Goal: Book appointment/travel/reservation

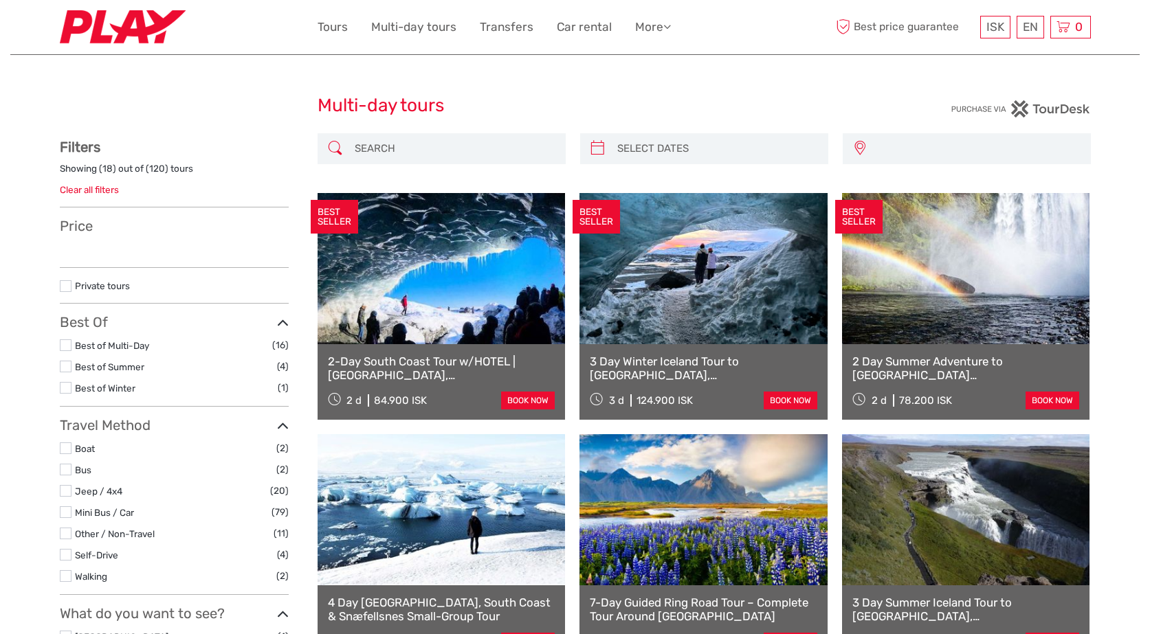
select select
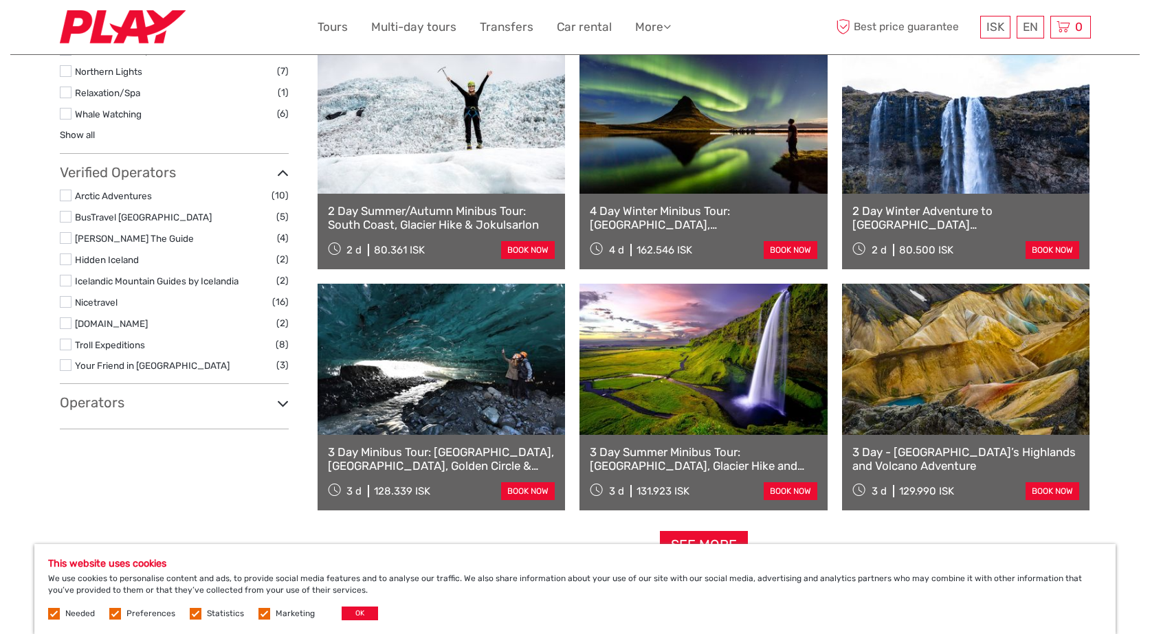
scroll to position [1127, 0]
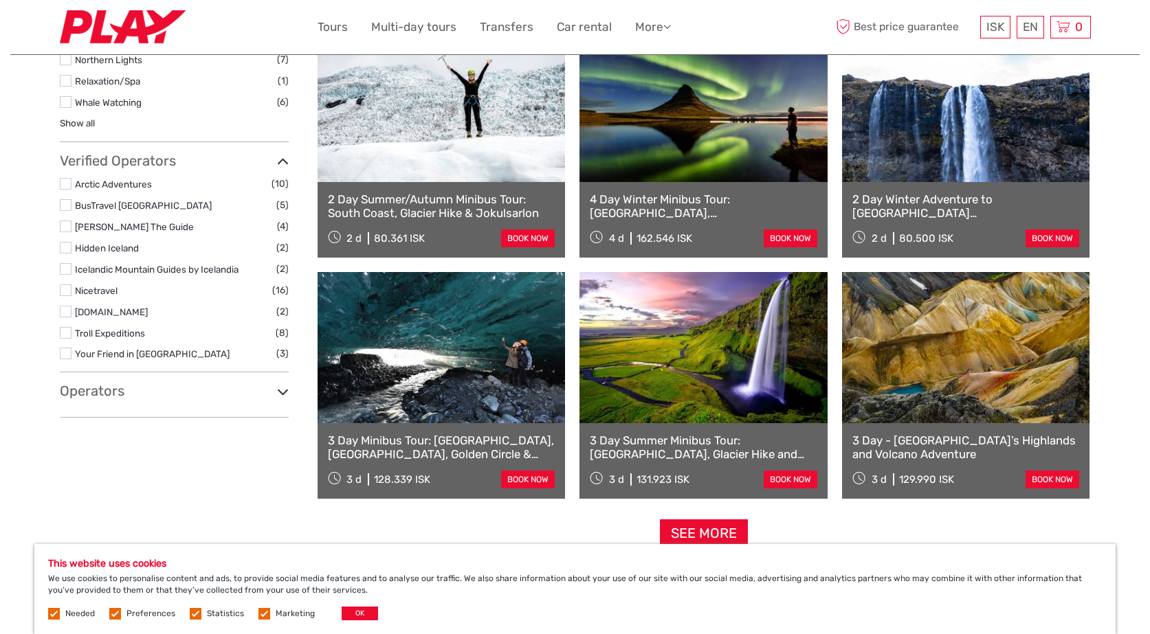
click at [684, 355] on link at bounding box center [703, 347] width 248 height 151
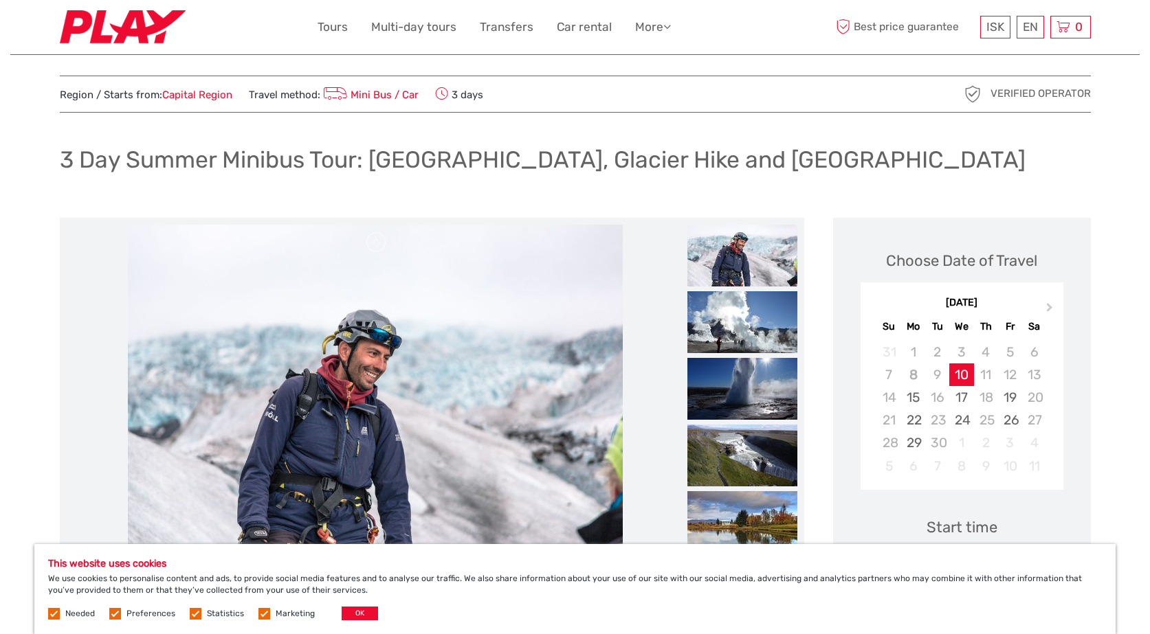
scroll to position [38, 0]
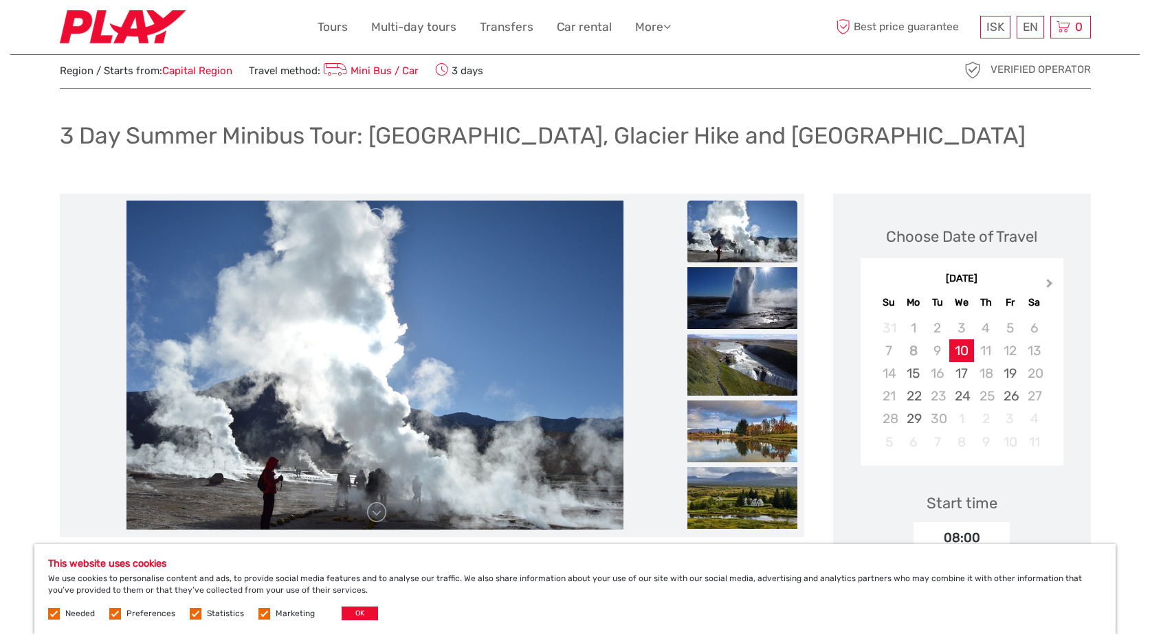
click at [1049, 282] on span "Next Month" at bounding box center [1049, 286] width 0 height 20
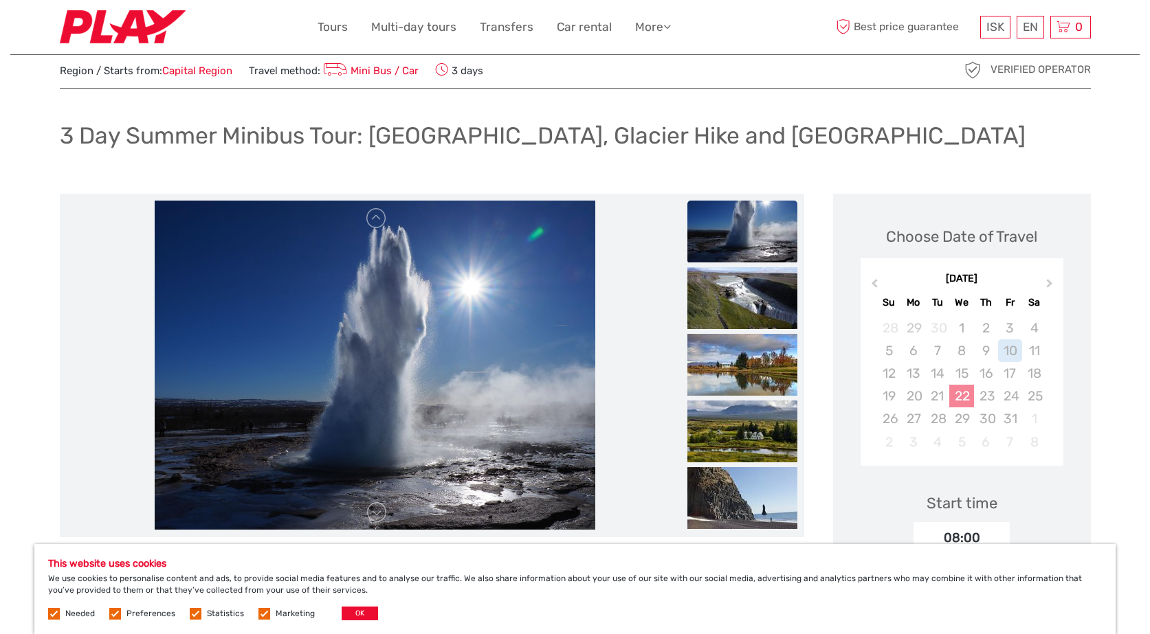
click at [968, 397] on div "22" at bounding box center [961, 396] width 24 height 23
click at [1040, 392] on div "25" at bounding box center [1034, 396] width 24 height 23
click at [968, 399] on div "22" at bounding box center [961, 396] width 24 height 23
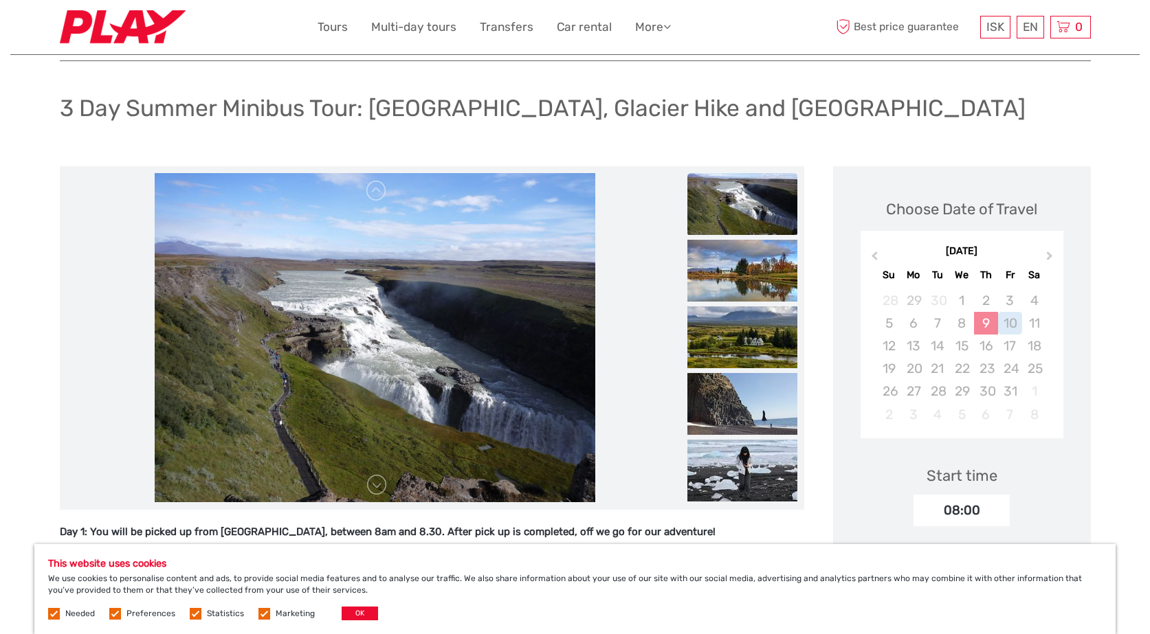
scroll to position [87, 0]
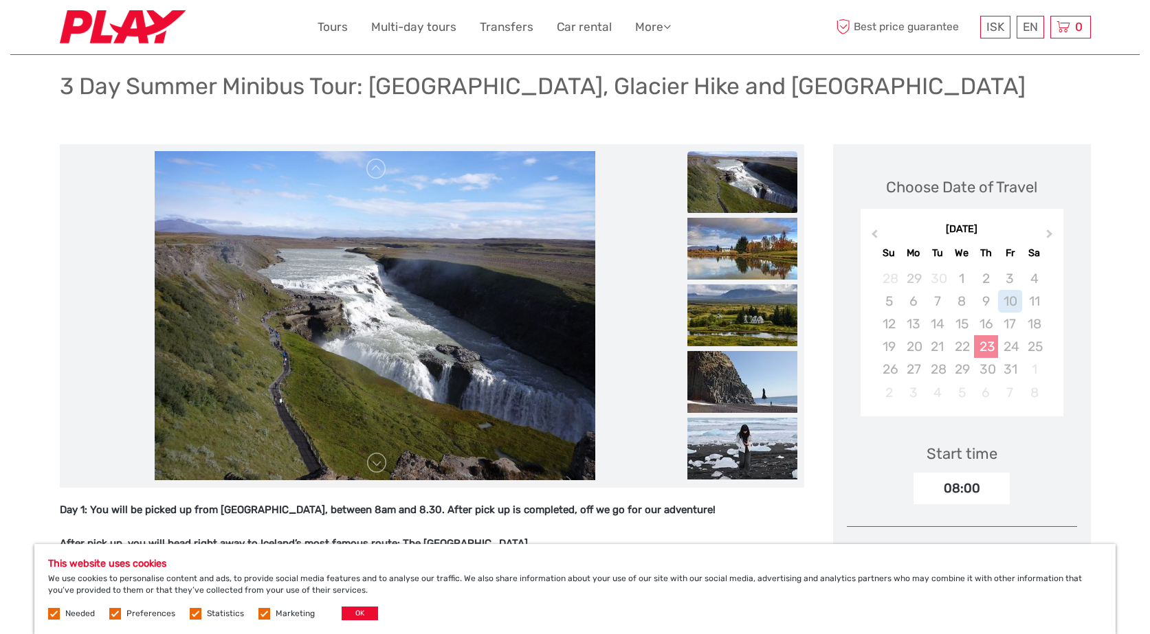
click at [981, 342] on div "23" at bounding box center [986, 346] width 24 height 23
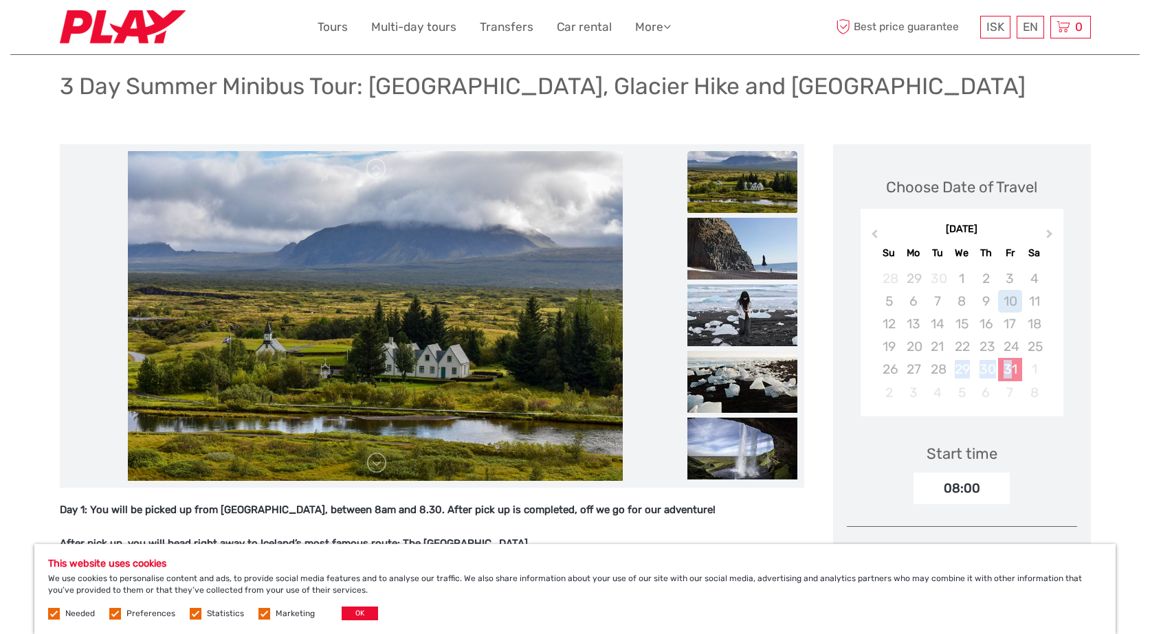
drag, startPoint x: 946, startPoint y: 370, endPoint x: 1008, endPoint y: 367, distance: 62.6
click at [1008, 367] on div "26 27 28 29 30 31 1" at bounding box center [961, 369] width 194 height 23
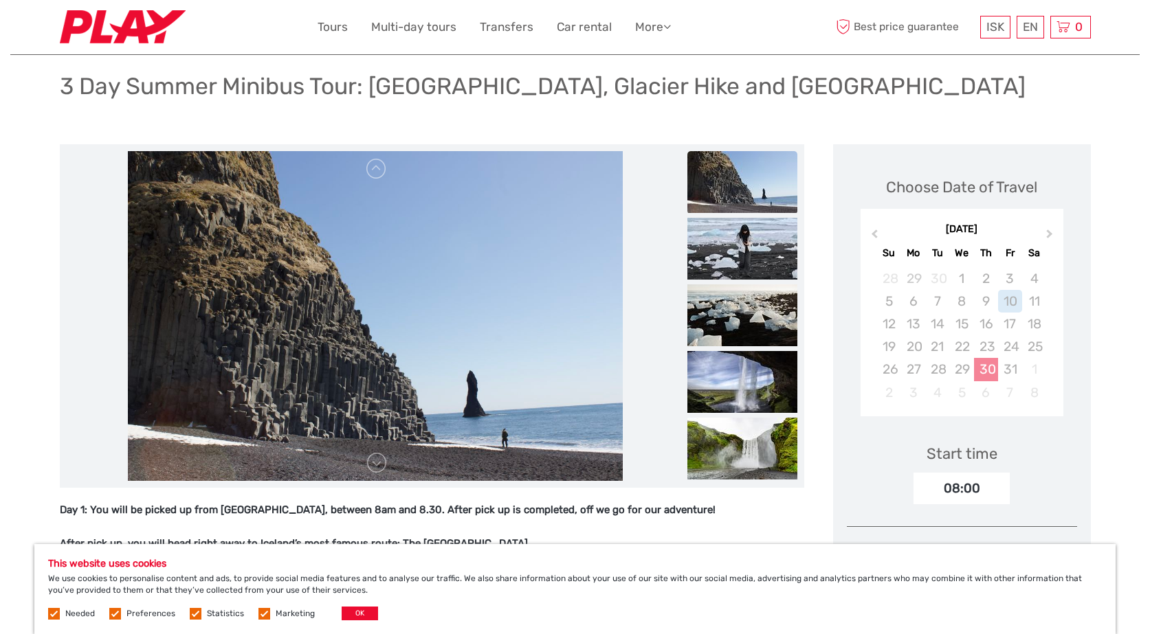
click at [982, 368] on div "30" at bounding box center [986, 369] width 24 height 23
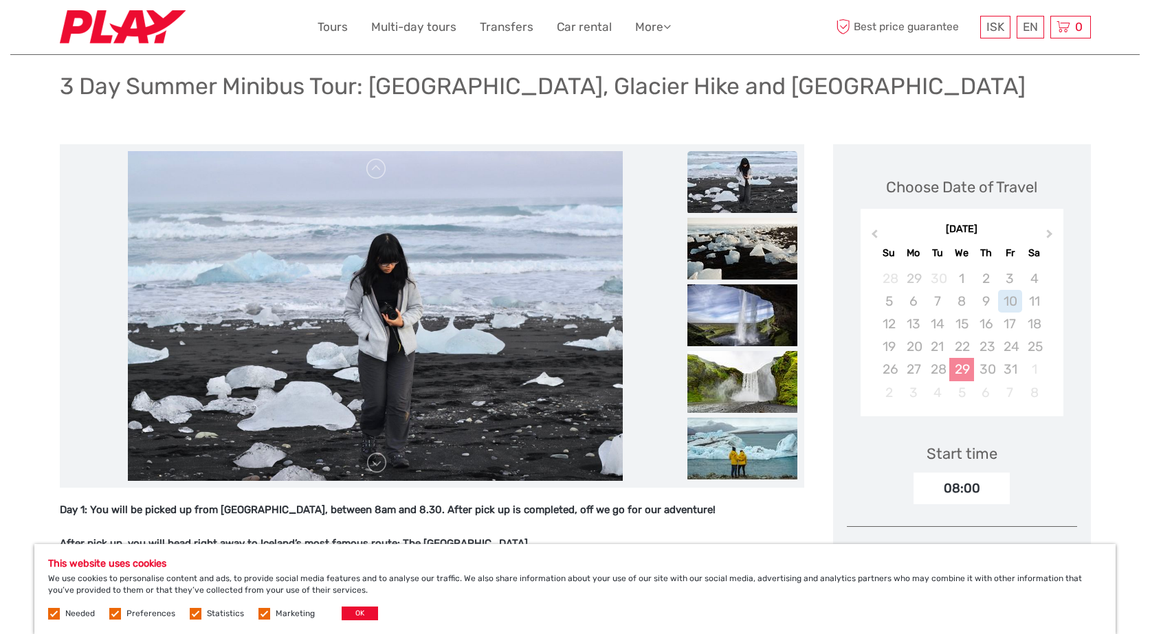
click at [959, 371] on div "29" at bounding box center [961, 369] width 24 height 23
drag, startPoint x: 989, startPoint y: 348, endPoint x: 1040, endPoint y: 339, distance: 51.6
click at [1040, 339] on div "19 20 21 22 23 24 25" at bounding box center [961, 346] width 194 height 23
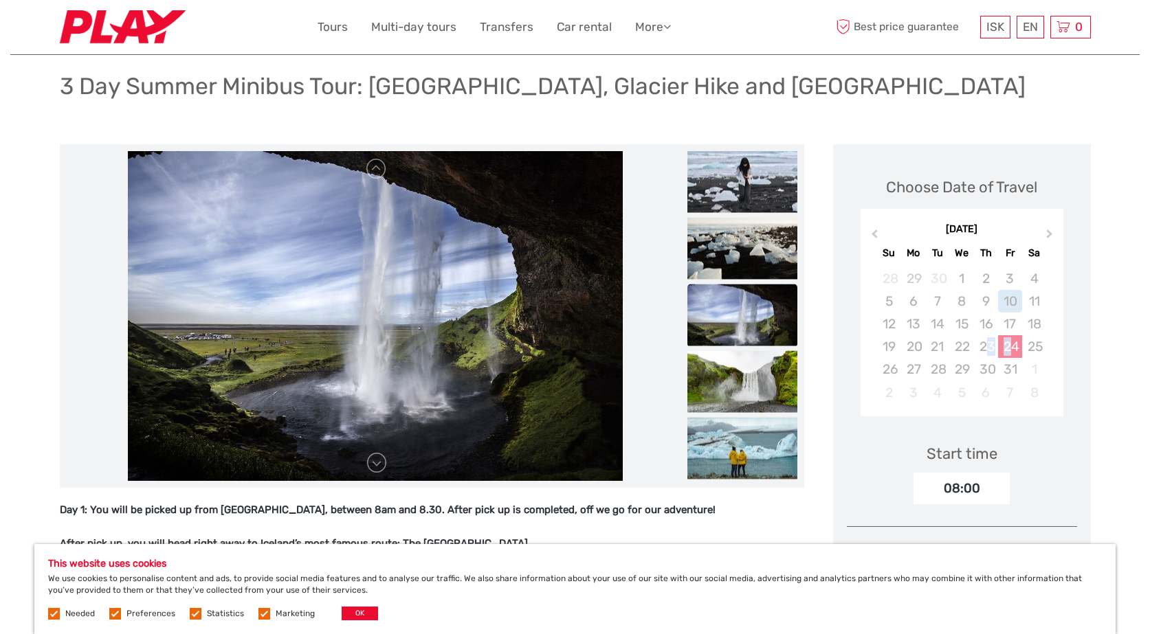
drag, startPoint x: 985, startPoint y: 347, endPoint x: 1014, endPoint y: 341, distance: 28.8
click at [1014, 341] on div "19 20 21 22 23 24 25" at bounding box center [961, 346] width 194 height 23
click at [981, 339] on div "23" at bounding box center [986, 346] width 24 height 23
click at [1030, 343] on div "25" at bounding box center [1034, 346] width 24 height 23
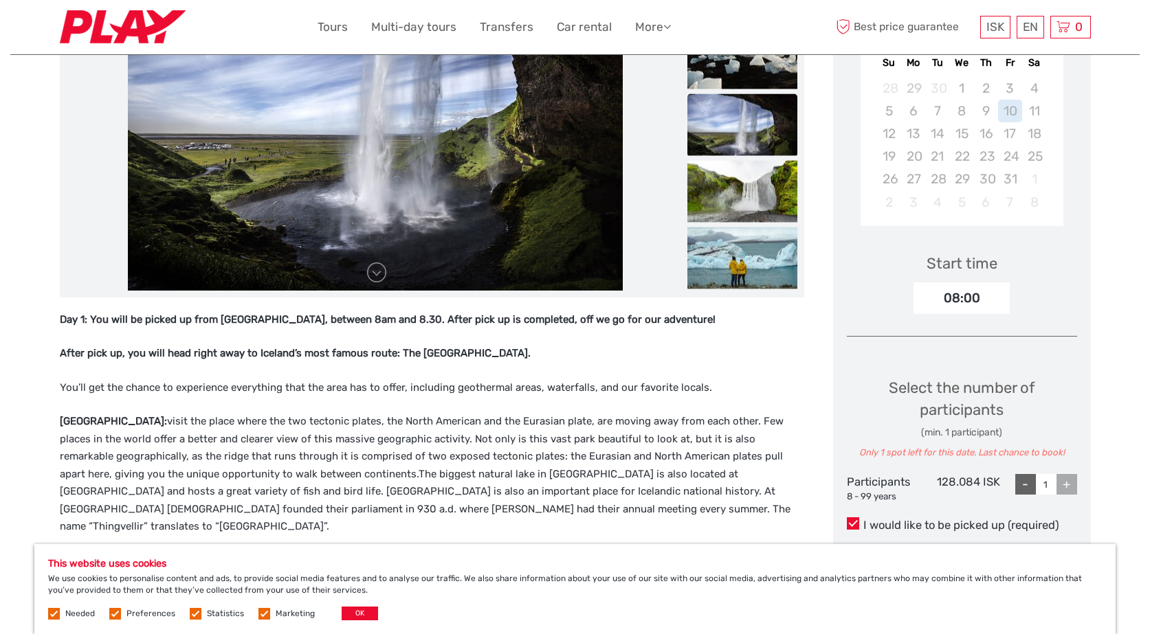
scroll to position [0, 0]
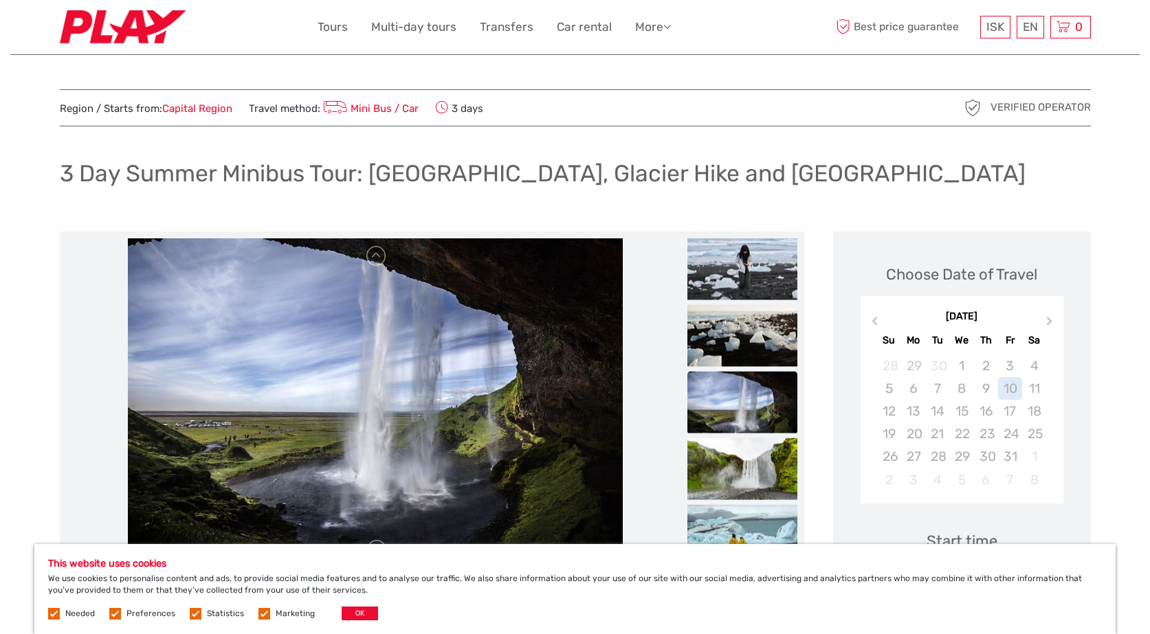
click at [475, 108] on span "3 days" at bounding box center [459, 107] width 48 height 19
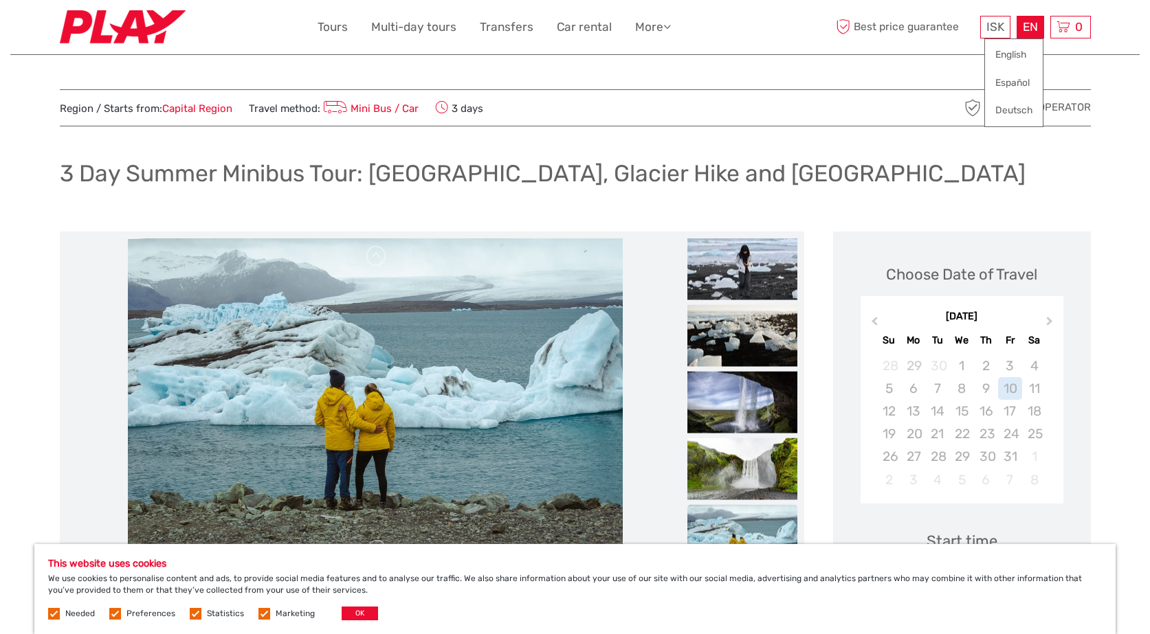
click at [1027, 30] on div "EN English Español Deutsch" at bounding box center [1029, 27] width 27 height 23
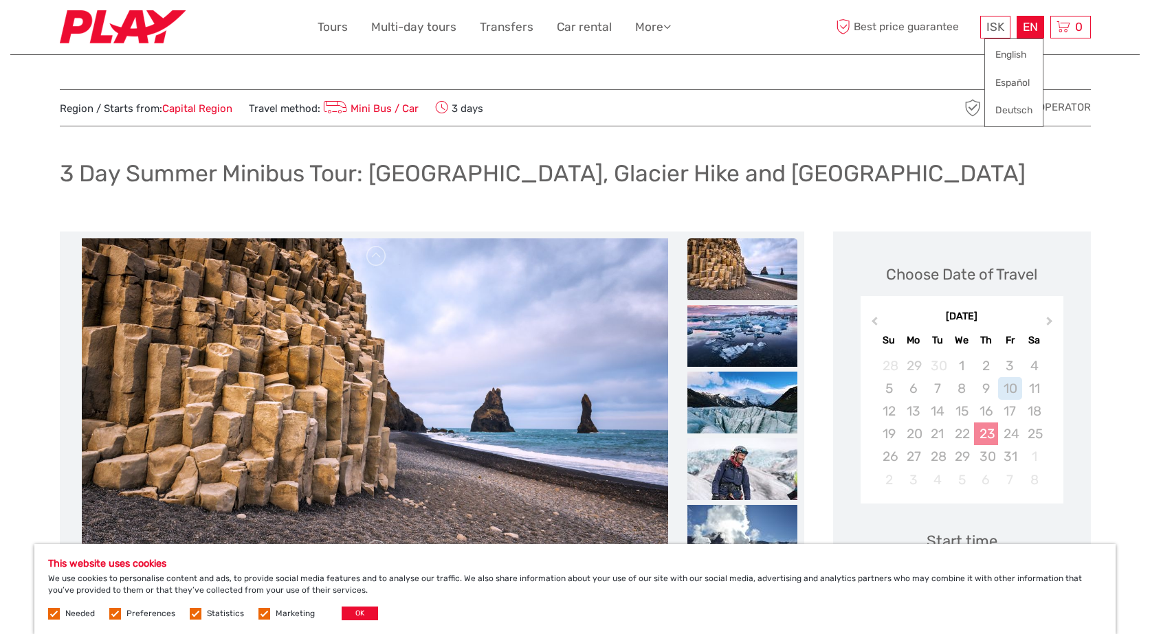
click at [987, 432] on div "23" at bounding box center [986, 434] width 24 height 23
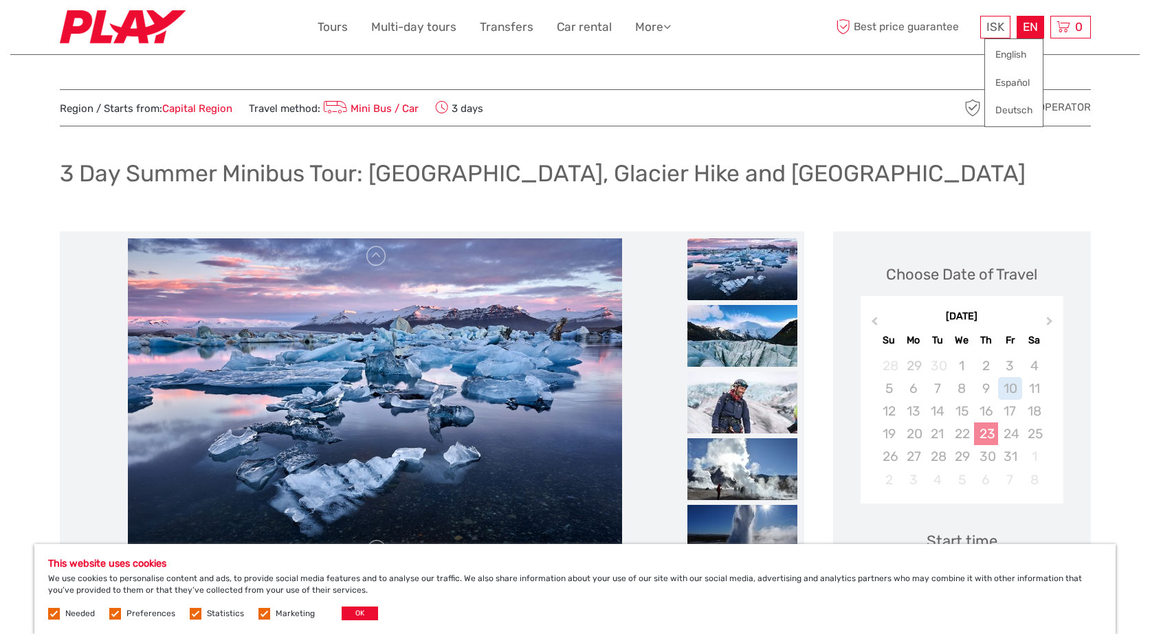
click at [993, 429] on div "23" at bounding box center [986, 434] width 24 height 23
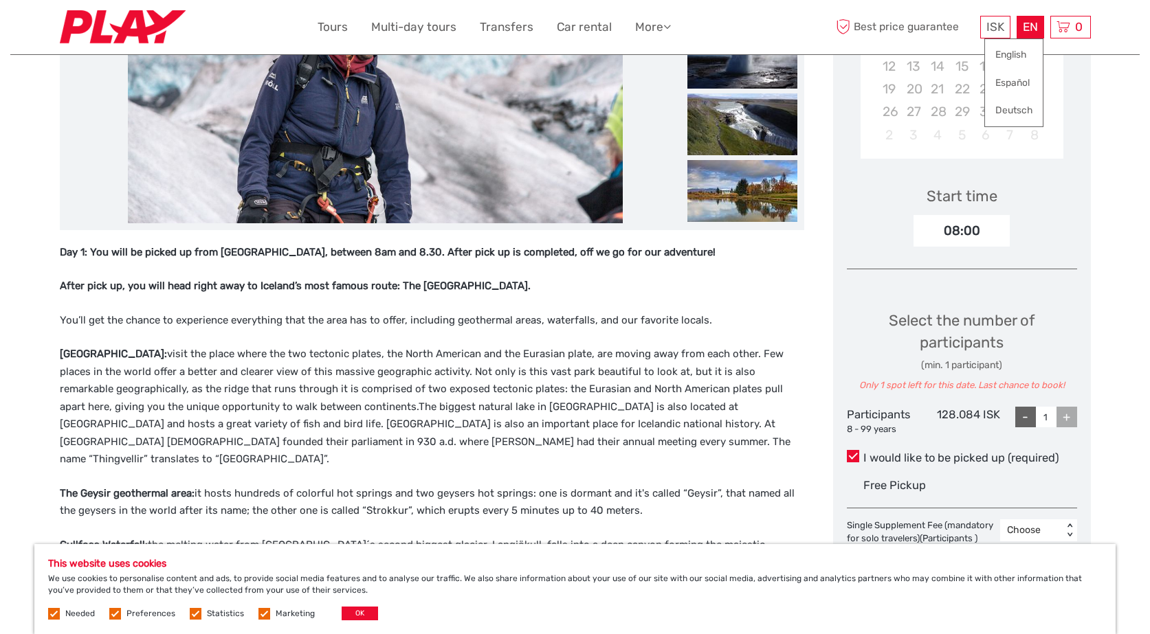
scroll to position [397, 0]
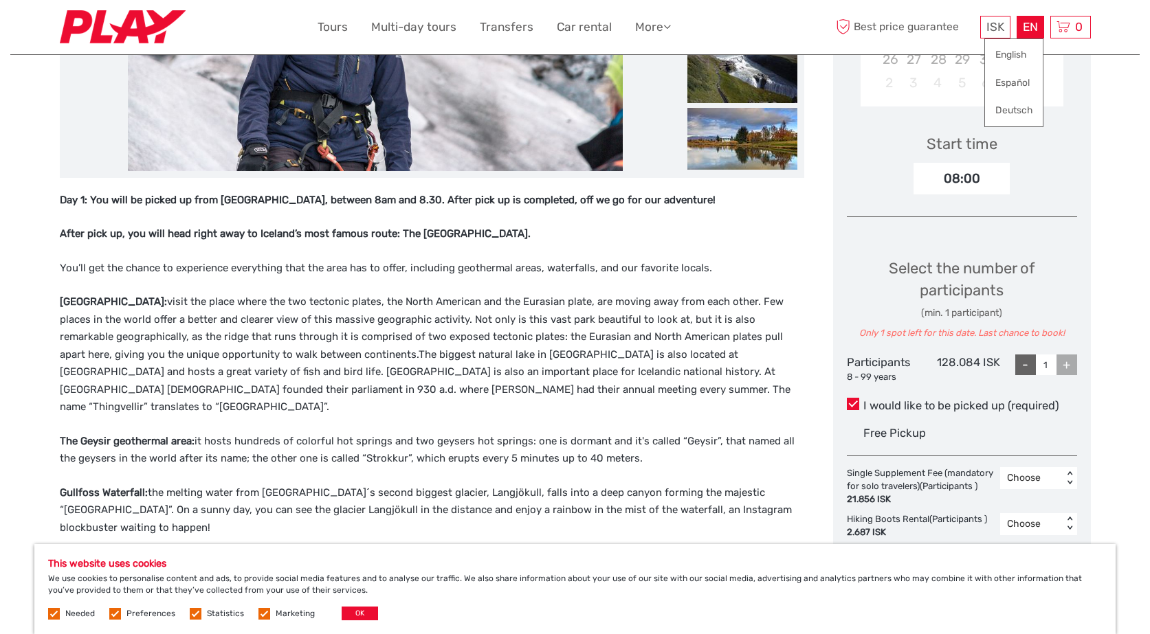
click at [397, 602] on div "This website uses cookies We use cookies to personalise content and ads, to pro…" at bounding box center [574, 589] width 1081 height 90
click at [378, 610] on button "OK" at bounding box center [360, 614] width 36 height 14
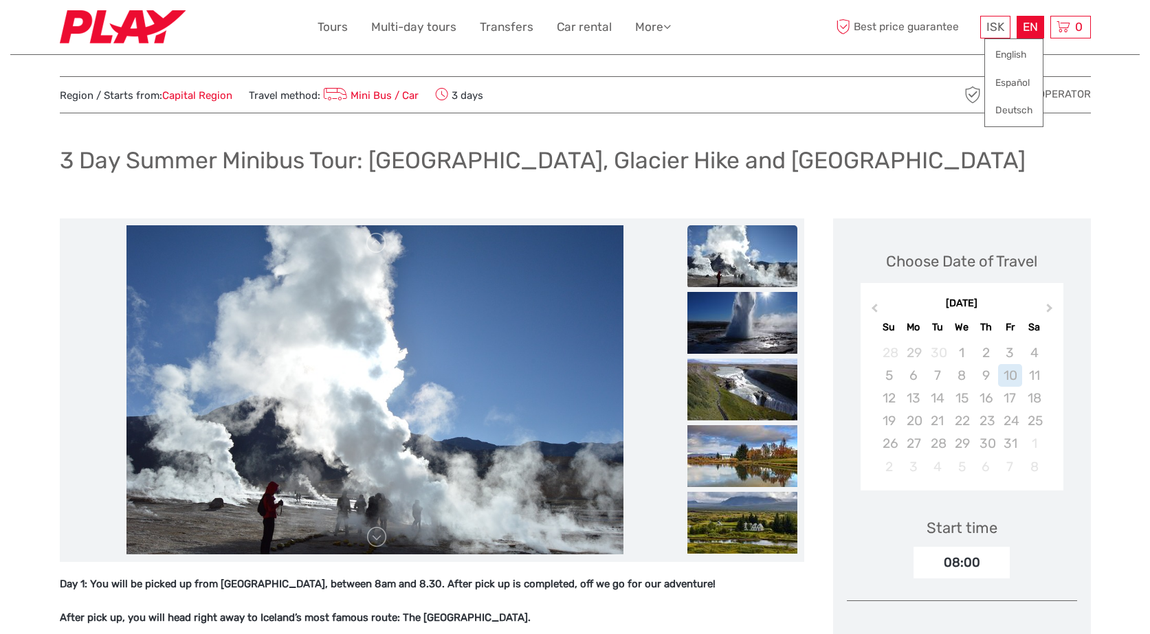
scroll to position [0, 0]
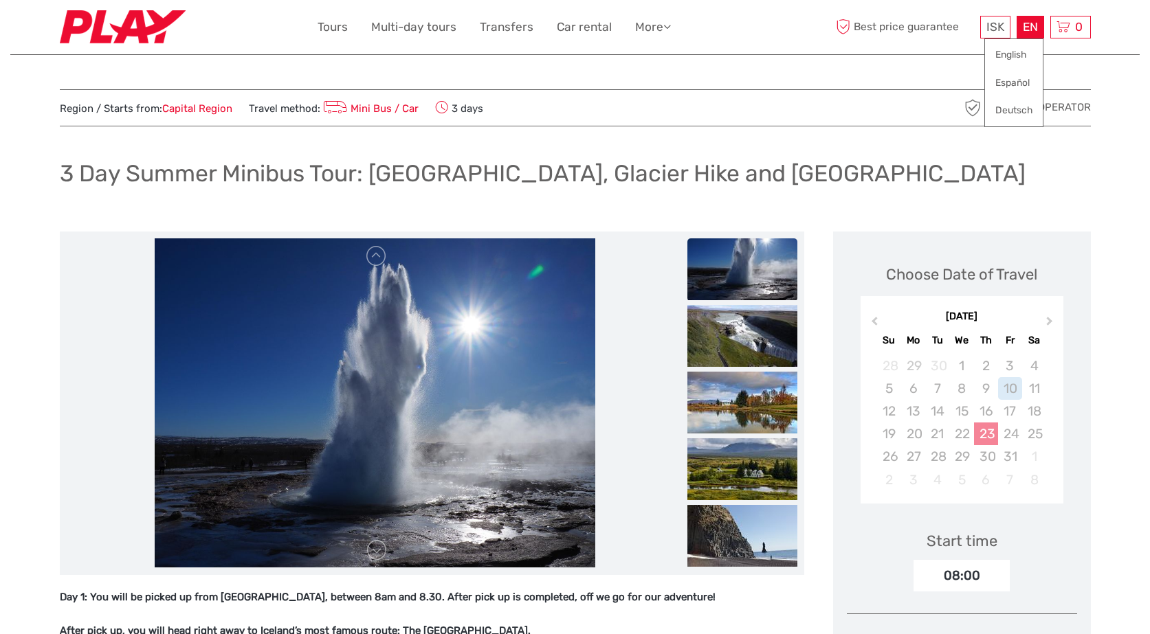
click at [986, 432] on div "23" at bounding box center [986, 434] width 24 height 23
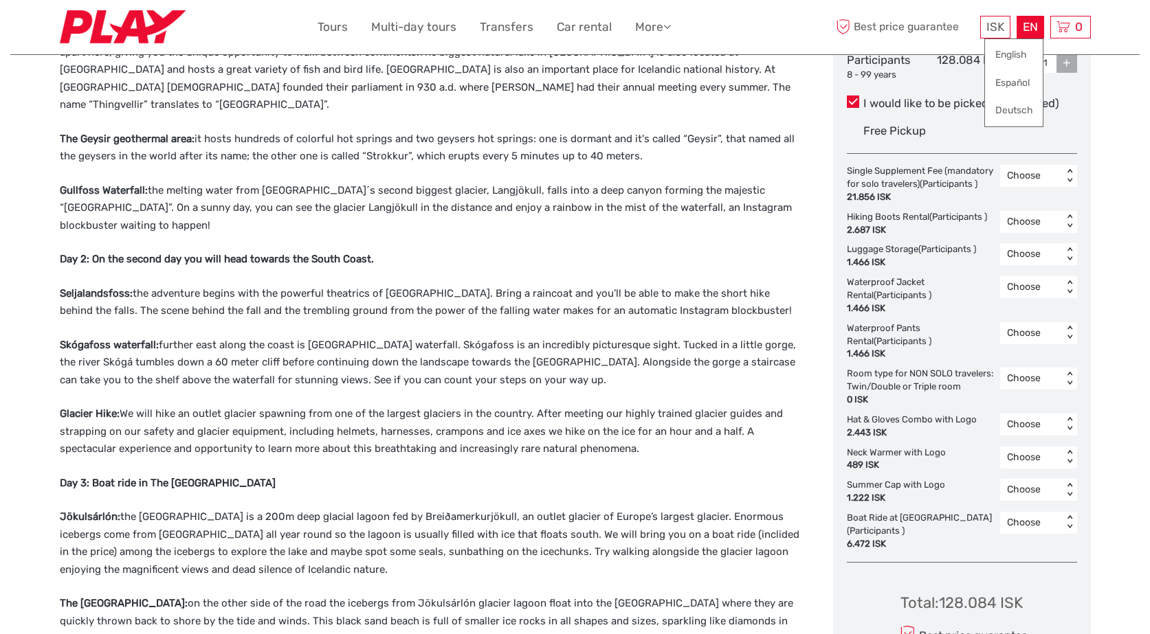
scroll to position [223, 0]
